Goal: Communication & Community: Answer question/provide support

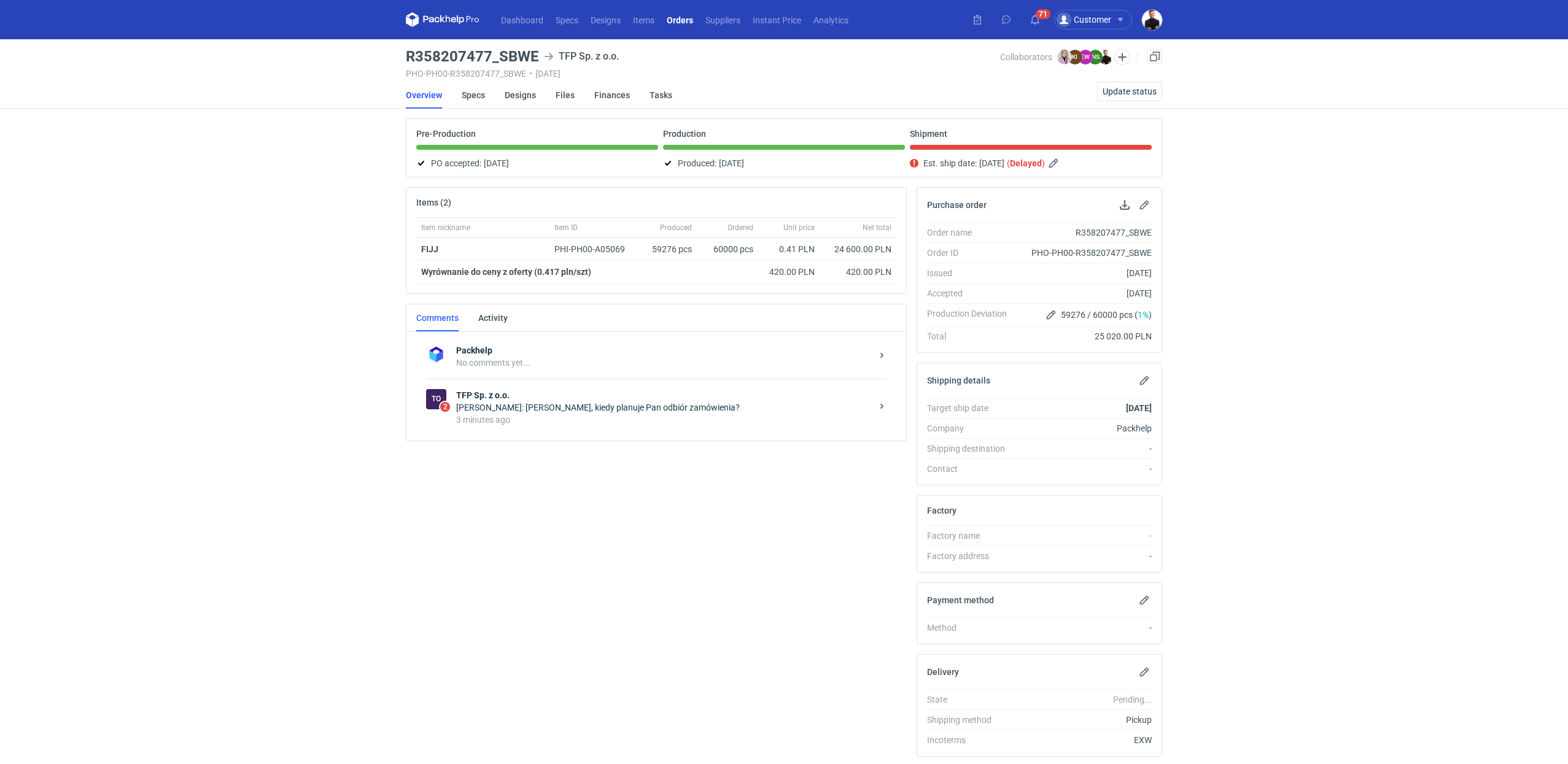
click at [635, 420] on div "3 minutes ago" at bounding box center [664, 420] width 416 height 13
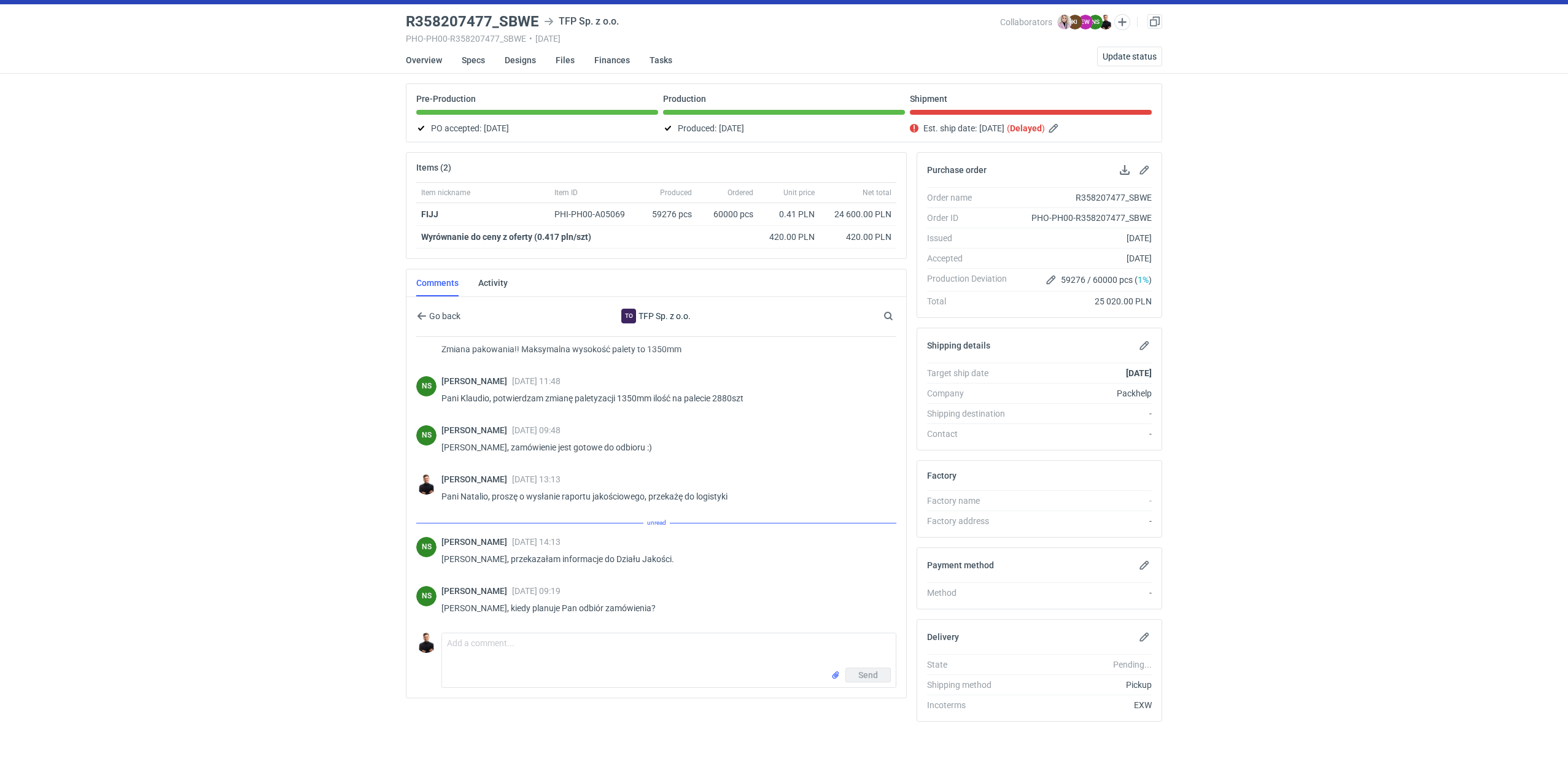
scroll to position [36, 0]
click at [563, 640] on textarea "Comment message" at bounding box center [669, 649] width 454 height 34
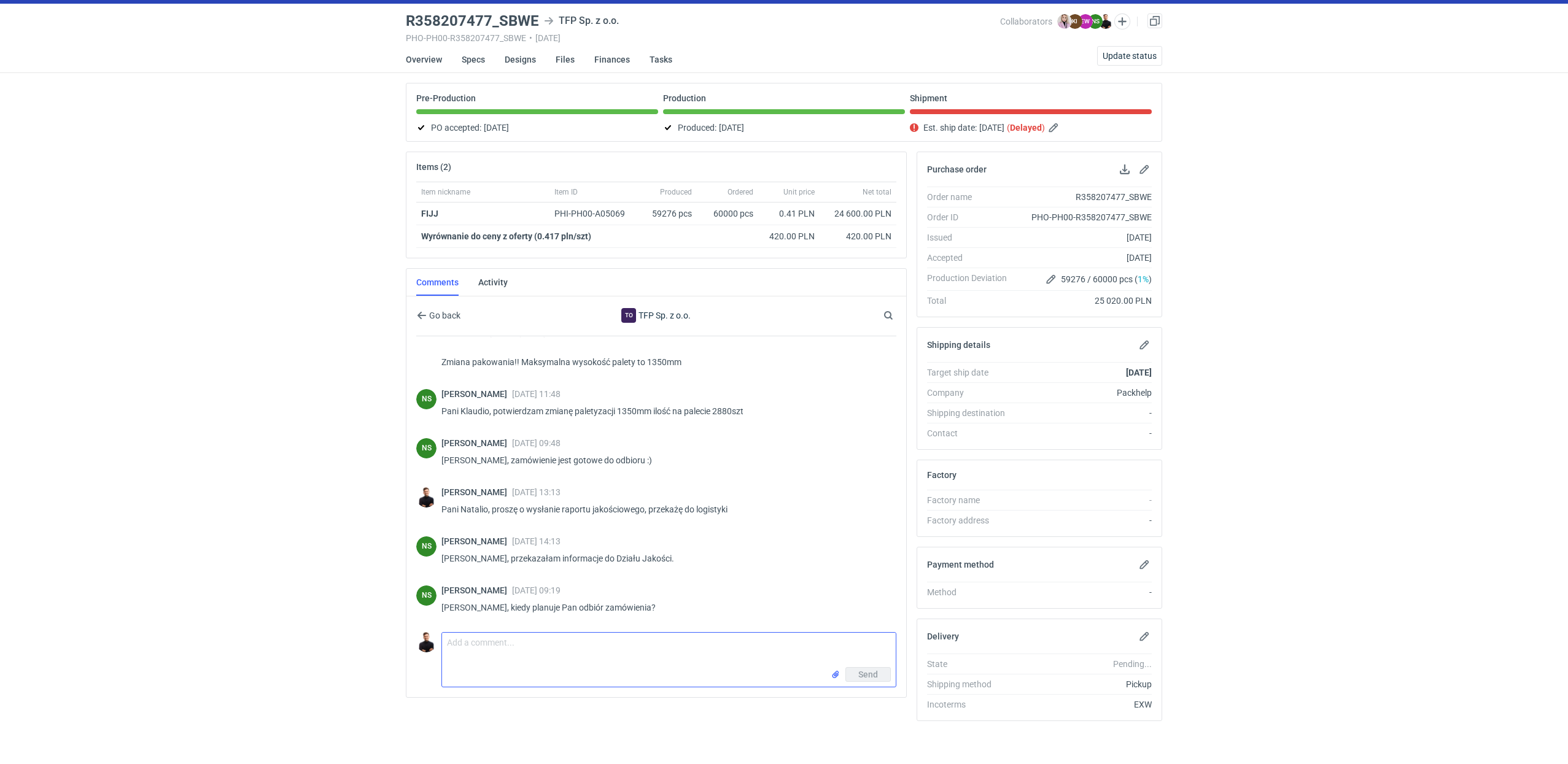
scroll to position [51, 0]
click at [692, 635] on textarea "Pani Natalio, [DATE] zabierzemy, logistyka zaraz prześle awizację mailową" at bounding box center [669, 649] width 454 height 34
click at [729, 639] on textarea "Pani Natalio, [DATE] zabierzemy, logistyka zaraz prześle awizację mailową" at bounding box center [669, 649] width 454 height 34
type textarea "Pani Natalio, [DATE] zabierzemy, logistyka zaraz prześle awizację mailowo"
click at [865, 675] on span "Send" at bounding box center [868, 674] width 20 height 9
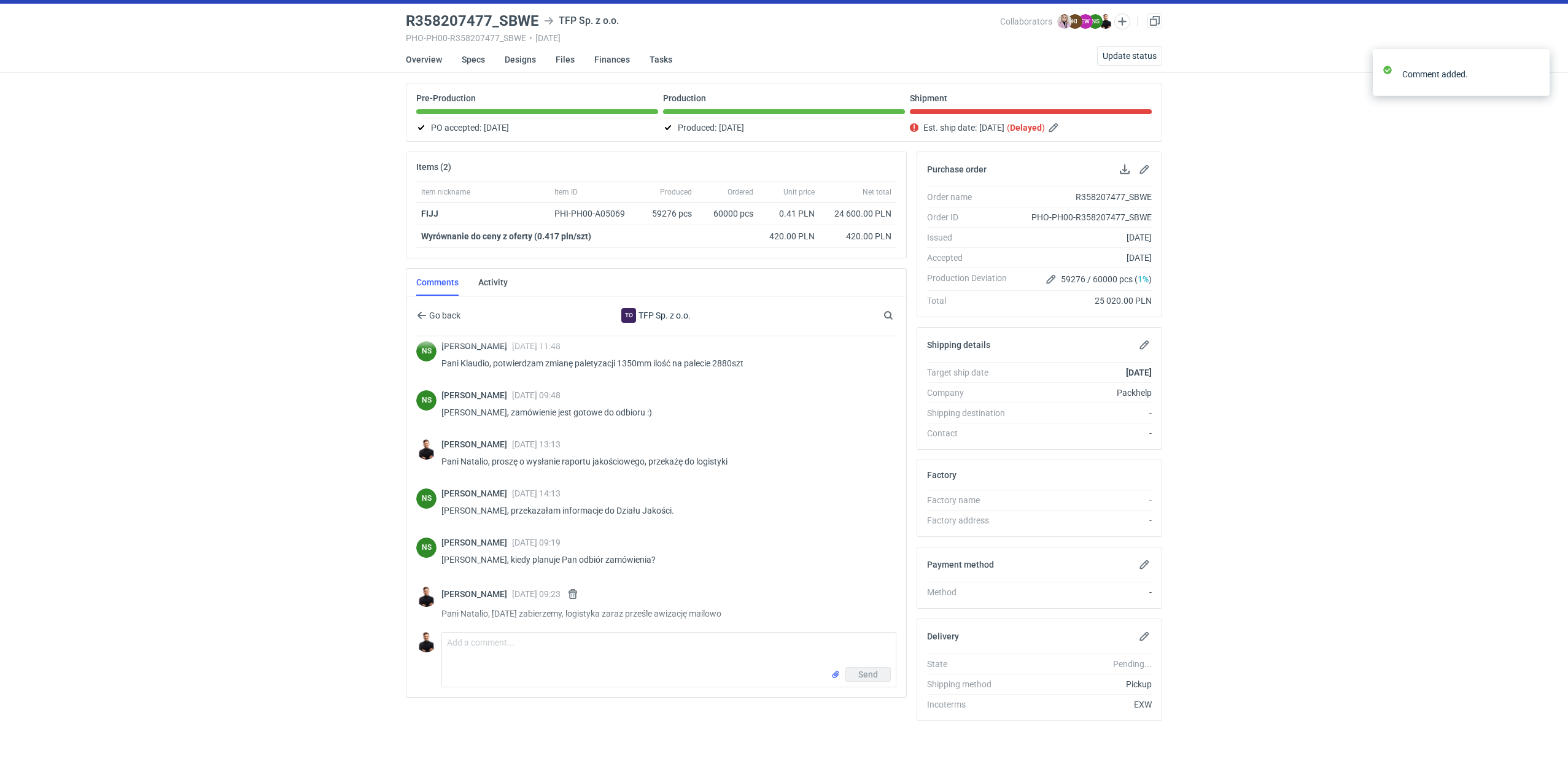
scroll to position [106, 0]
